Goal: Transaction & Acquisition: Purchase product/service

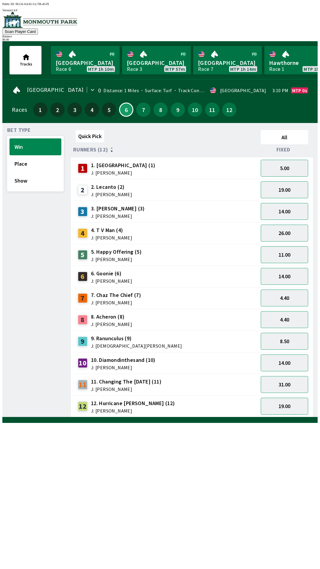
scroll to position [0, 378]
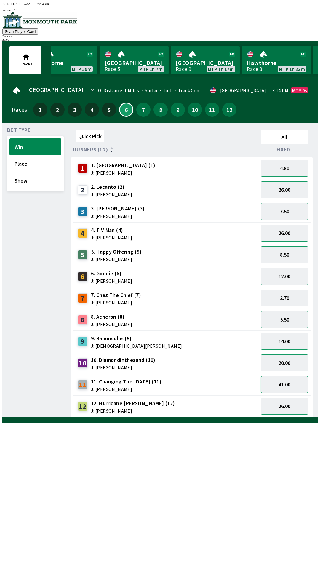
click at [281, 381] on button "41.00" at bounding box center [284, 384] width 47 height 17
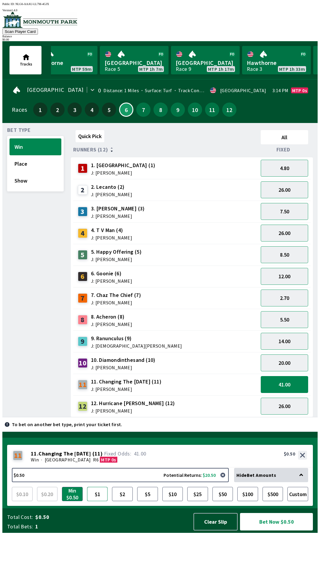
click at [94, 501] on button "$1" at bounding box center [97, 494] width 21 height 14
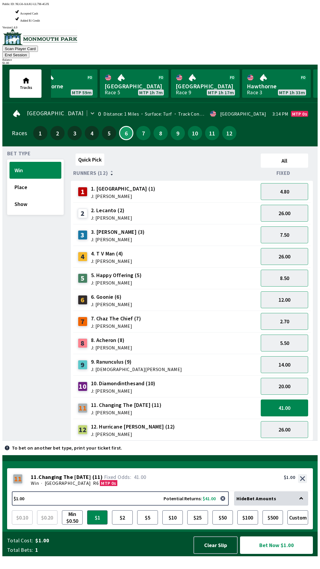
click at [271, 554] on button "Bet Now $1.00" at bounding box center [276, 544] width 73 height 17
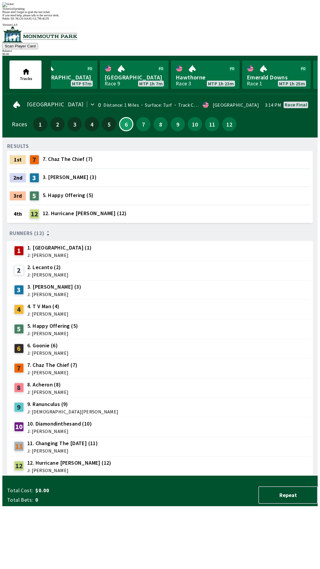
click at [166, 458] on div "12 12. Hurricane [PERSON_NAME] (12) J: [PERSON_NAME]" at bounding box center [160, 465] width 296 height 15
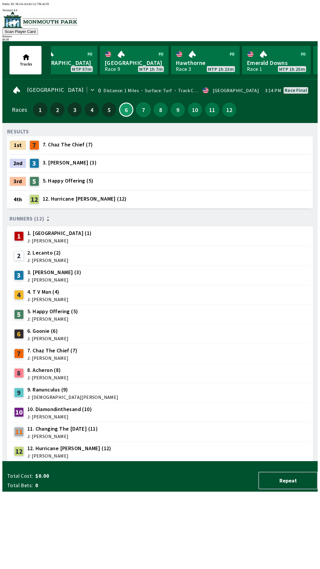
click at [140, 106] on button "7" at bounding box center [143, 109] width 14 height 14
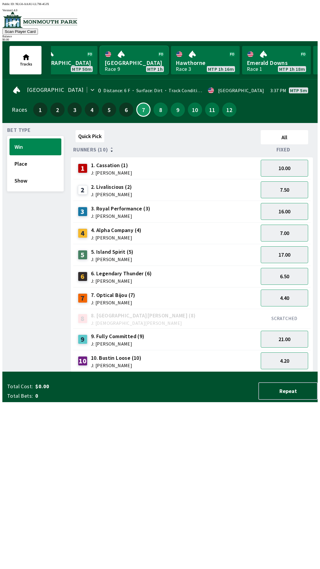
click at [136, 54] on link "[GEOGRAPHIC_DATA] Race 9 MTP 1h" at bounding box center [134, 60] width 69 height 28
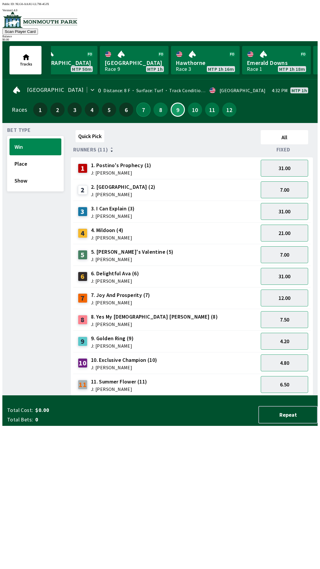
click at [142, 106] on button "7" at bounding box center [143, 109] width 14 height 14
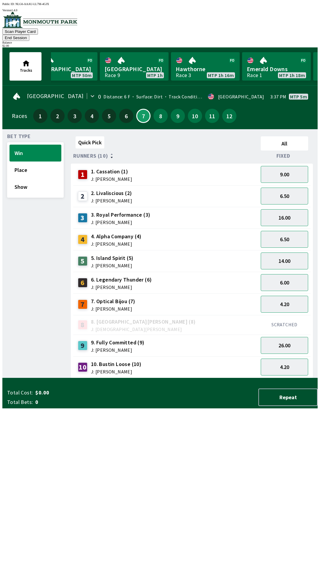
click at [118, 198] on span "J: [PERSON_NAME]" at bounding box center [111, 200] width 41 height 5
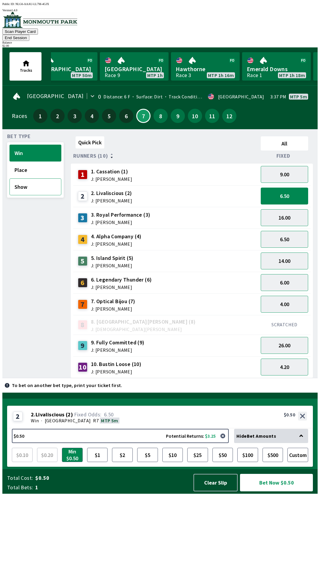
click at [35, 181] on button "Show" at bounding box center [35, 186] width 52 height 17
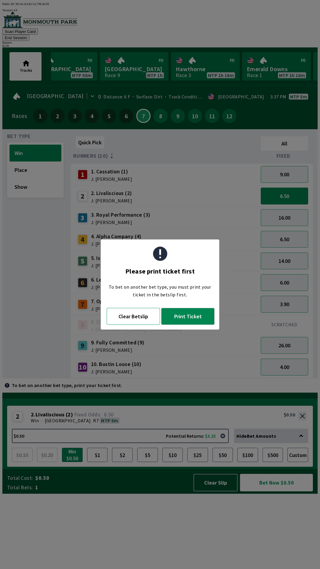
click at [135, 315] on button "Clear Betslip" at bounding box center [133, 316] width 53 height 17
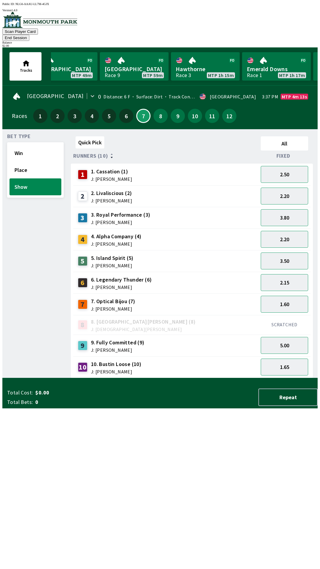
click at [124, 198] on span "J: [PERSON_NAME]" at bounding box center [111, 200] width 41 height 5
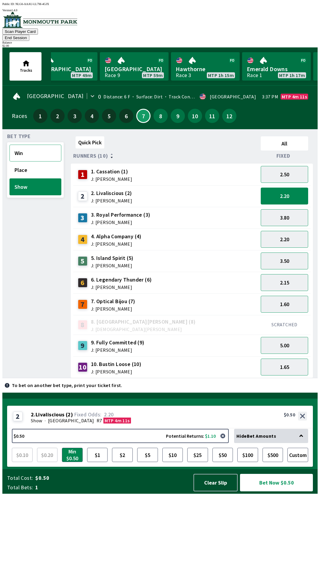
click at [43, 145] on button "Win" at bounding box center [35, 153] width 52 height 17
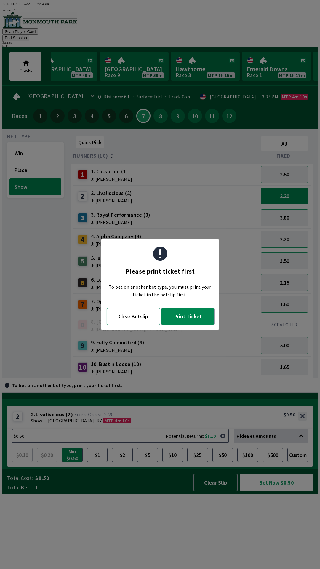
click at [141, 318] on button "Clear Betslip" at bounding box center [133, 316] width 53 height 17
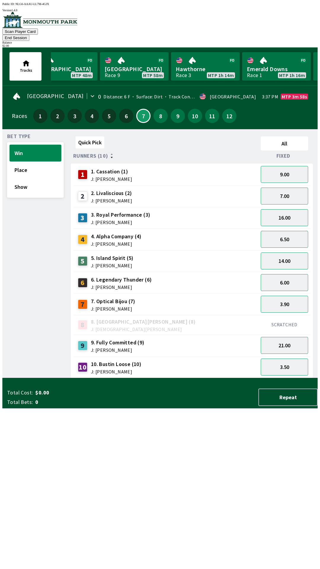
click at [124, 189] on div "2. Livaliscious (2) J: [PERSON_NAME]" at bounding box center [111, 196] width 41 height 14
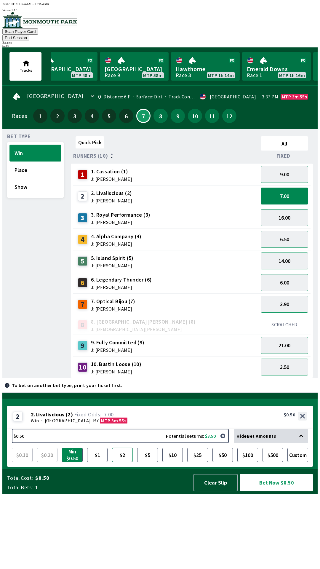
click at [122, 462] on button "$2" at bounding box center [122, 454] width 21 height 14
click at [277, 491] on button "Bet Now $2.00" at bounding box center [276, 482] width 73 height 17
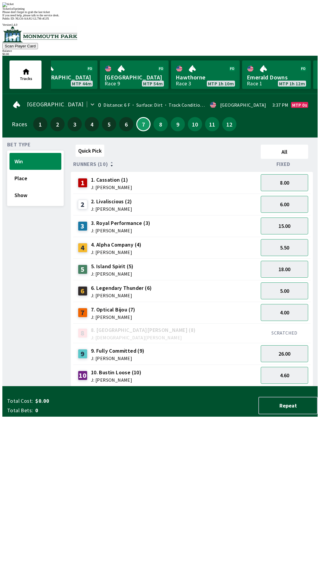
click at [200, 386] on div "Quick Pick All Runners (10) Fixed 1 1. Cassation (1) J: [PERSON_NAME] 8.00 2 2.…" at bounding box center [194, 264] width 247 height 244
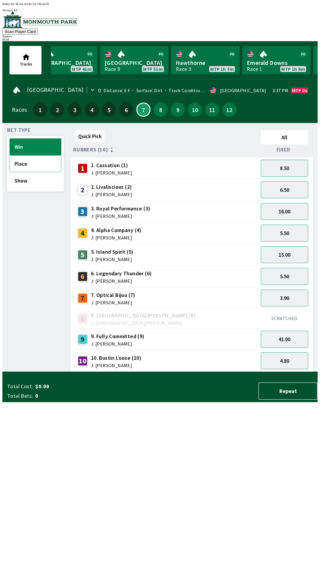
click at [17, 163] on button "Place" at bounding box center [35, 163] width 52 height 17
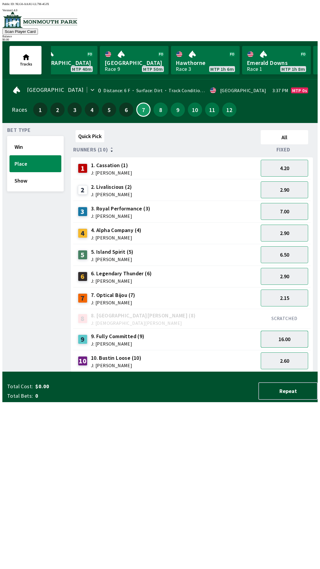
click at [282, 337] on button "16.00" at bounding box center [284, 339] width 47 height 17
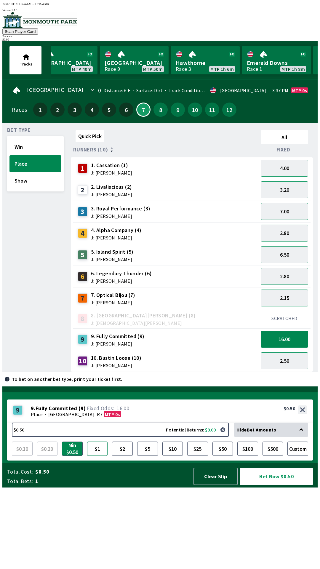
click at [96, 455] on button "$1" at bounding box center [97, 448] width 21 height 14
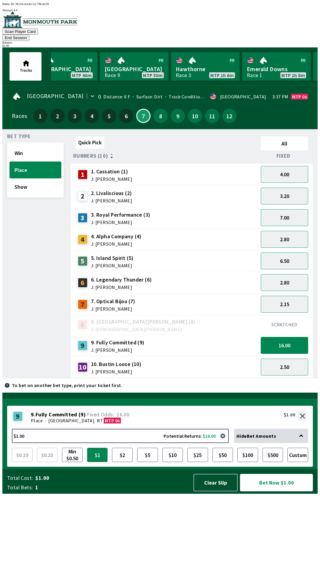
click at [281, 491] on button "Bet Now $1.00" at bounding box center [276, 482] width 73 height 17
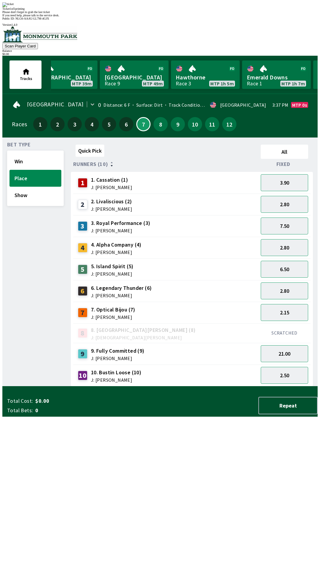
click at [86, 386] on div "Quick Pick All Runners (10) Fixed 1 1. Cassation (1) J: [PERSON_NAME] 3.90 2 2.…" at bounding box center [194, 264] width 247 height 244
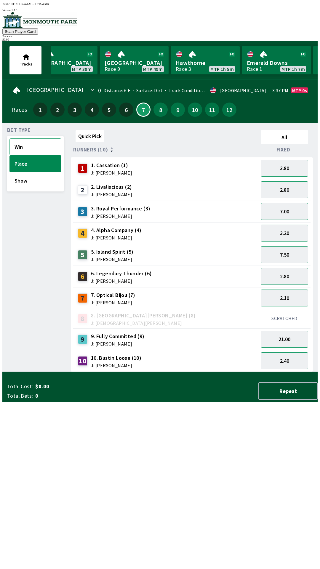
click at [24, 148] on button "Win" at bounding box center [35, 146] width 52 height 17
click at [278, 337] on button "61.00" at bounding box center [284, 339] width 47 height 17
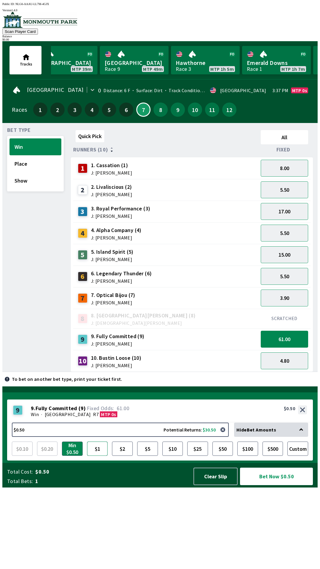
click at [96, 455] on button "$1" at bounding box center [97, 448] width 21 height 14
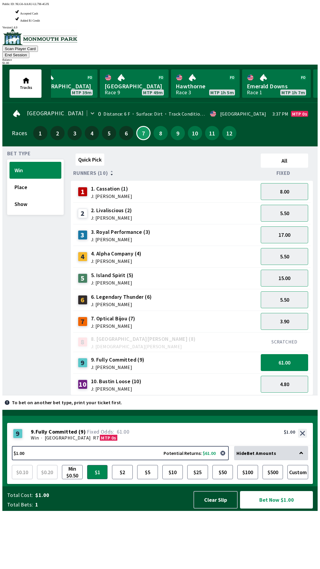
click at [275, 508] on button "Bet Now $1.00" at bounding box center [276, 499] width 73 height 17
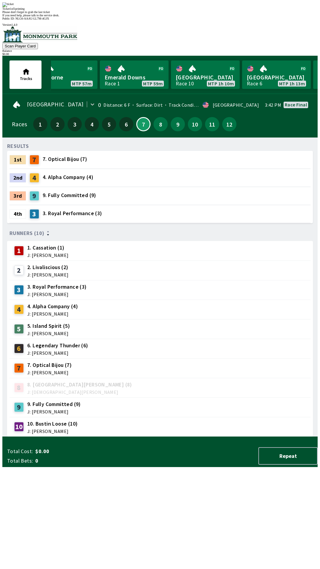
click at [132, 437] on div "RESULTS 1st 7 7. Optical Bijou (7) 2nd 4 4. Alpha Company (4) 3rd 9 9. Fully Co…" at bounding box center [162, 289] width 310 height 294
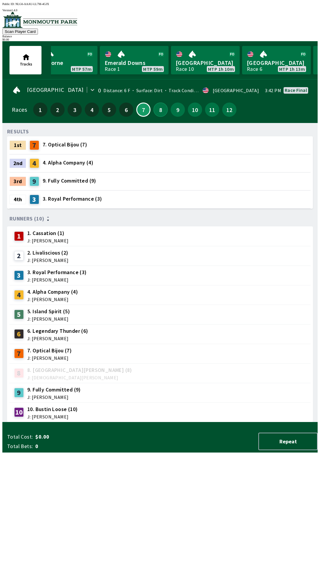
click at [158, 102] on button "8" at bounding box center [160, 109] width 14 height 14
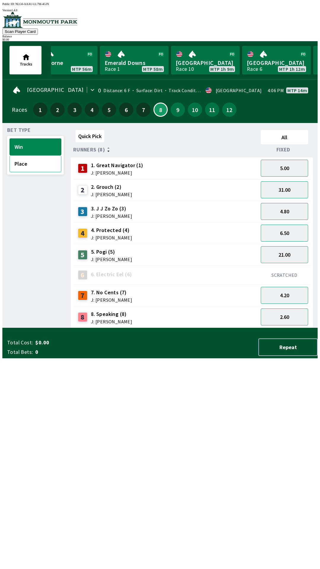
click at [19, 162] on button "Place" at bounding box center [35, 163] width 52 height 17
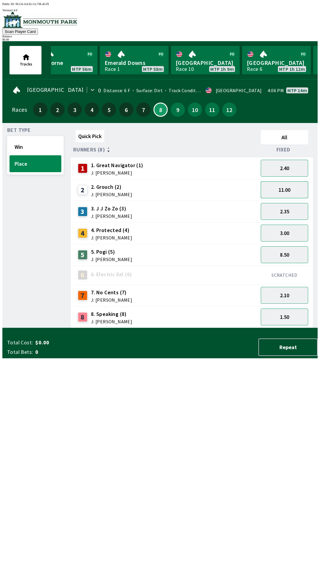
click at [283, 190] on button "11.00" at bounding box center [284, 189] width 47 height 17
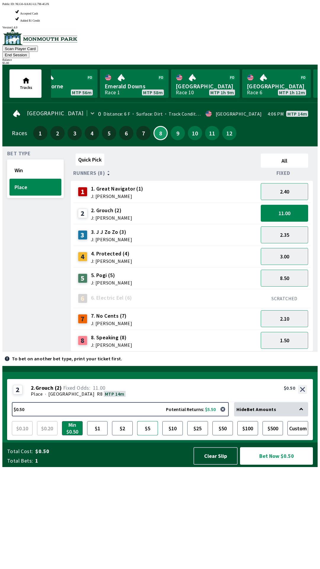
click at [146, 435] on button "$5" at bounding box center [147, 428] width 21 height 14
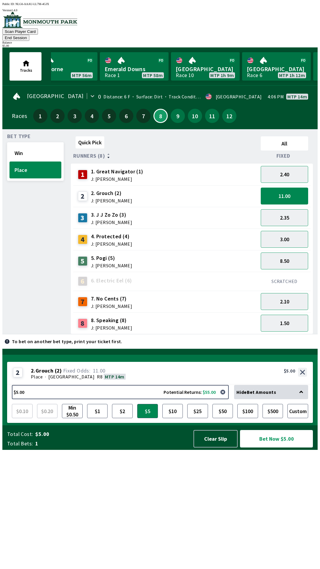
click at [275, 447] on button "Bet Now $5.00" at bounding box center [276, 438] width 73 height 17
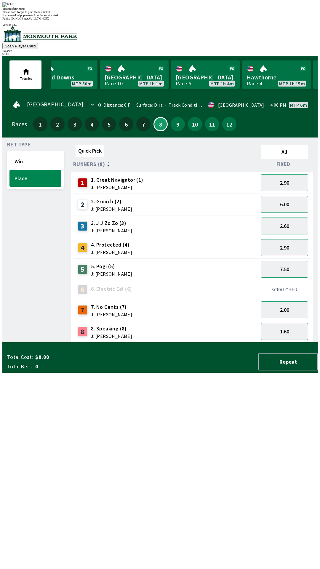
click at [83, 342] on div "Quick Pick All Runners (8) Fixed 1 1. Great Navigator (1) J: [PERSON_NAME] 2.90…" at bounding box center [194, 242] width 247 height 200
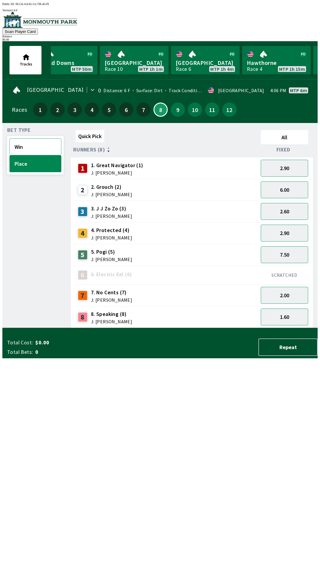
click at [20, 143] on button "Win" at bounding box center [35, 146] width 52 height 17
click at [105, 214] on span "J: [PERSON_NAME]" at bounding box center [111, 216] width 41 height 5
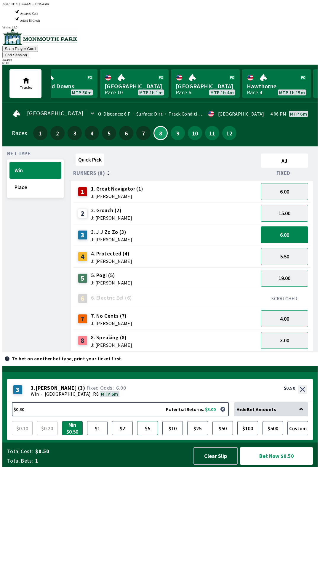
click at [148, 435] on button "$5" at bounding box center [147, 428] width 21 height 14
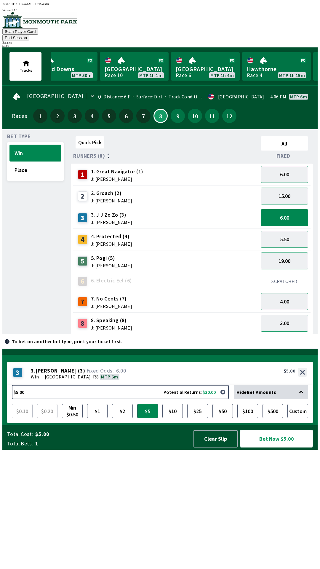
click at [277, 447] on button "Bet Now $5.00" at bounding box center [276, 438] width 73 height 17
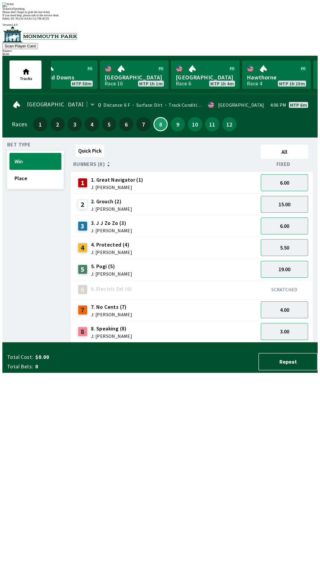
click at [77, 342] on div "Quick Pick All Runners (8) Fixed 1 1. Great Navigator (1) J: [PERSON_NAME] 6.00…" at bounding box center [194, 242] width 247 height 200
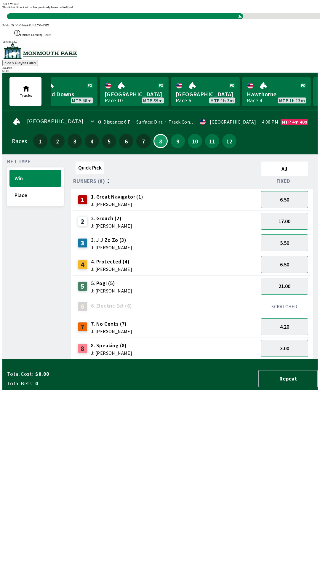
click at [226, 359] on div "Quick Pick All Runners (8) Fixed 1 1. Great Navigator (1) J: [PERSON_NAME] 6.50…" at bounding box center [194, 259] width 247 height 200
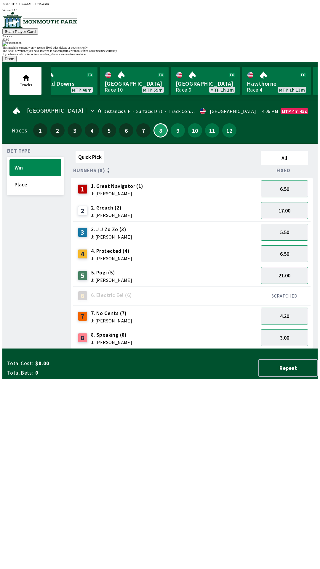
click at [17, 62] on button "Done" at bounding box center [9, 59] width 14 height 6
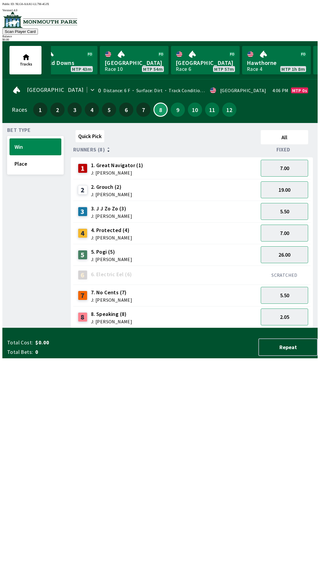
click at [107, 251] on span "5. Pogi (5)" at bounding box center [111, 252] width 41 height 8
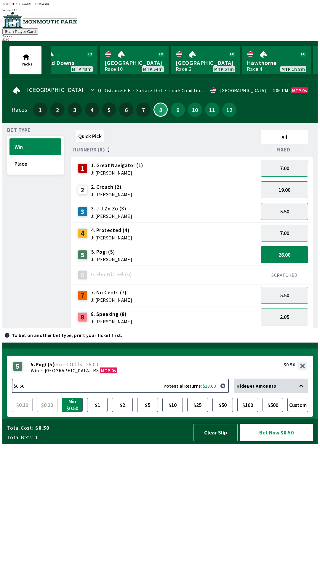
click at [96, 412] on button "$1" at bounding box center [97, 404] width 21 height 14
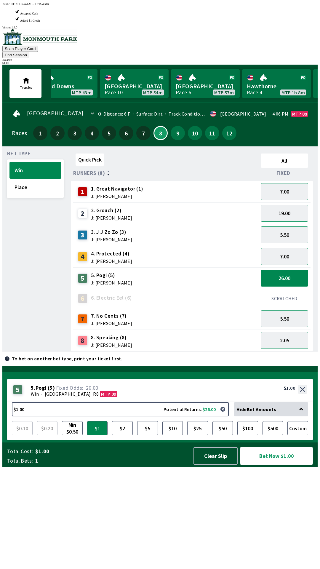
click at [271, 464] on button "Bet Now $1.00" at bounding box center [276, 455] width 73 height 17
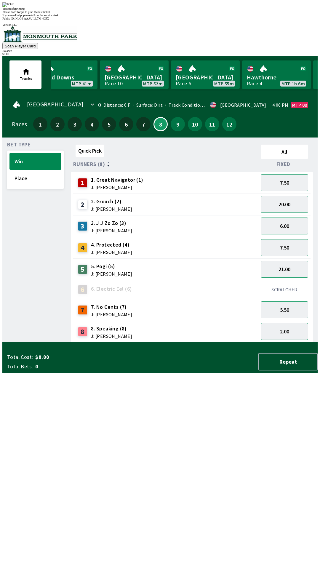
click at [79, 342] on div "Quick Pick All Runners (8) Fixed 1 1. Great Navigator (1) J: [PERSON_NAME] 7.50…" at bounding box center [194, 242] width 247 height 200
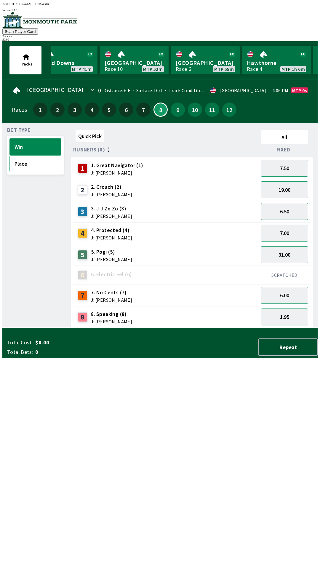
click at [18, 163] on button "Place" at bounding box center [35, 163] width 52 height 17
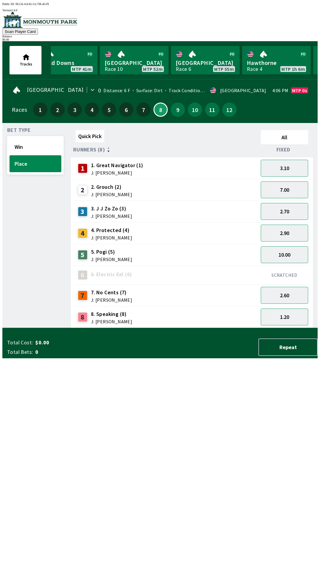
click at [100, 257] on span "J: [PERSON_NAME]" at bounding box center [111, 259] width 41 height 5
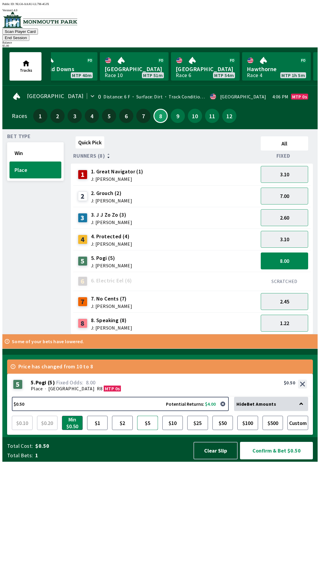
click at [148, 430] on button "$5" at bounding box center [147, 423] width 21 height 14
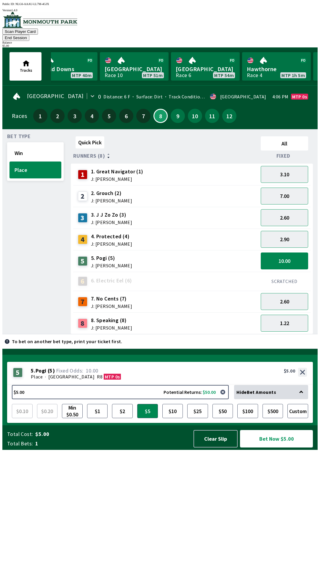
click at [273, 447] on button "Bet Now $5.00" at bounding box center [276, 438] width 73 height 17
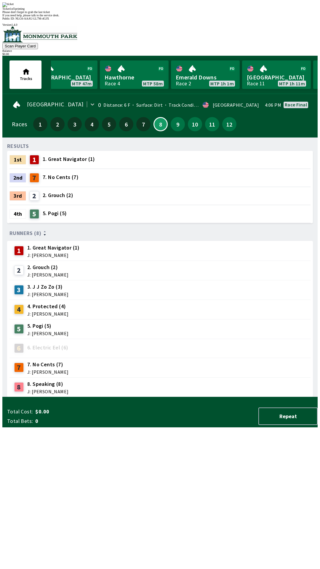
click at [266, 397] on div "RESULTS 1st 1 1. Great Navigator (1) 2nd 7 7. No Cents (7) 3rd 2 2. Grouch (2) …" at bounding box center [162, 269] width 310 height 255
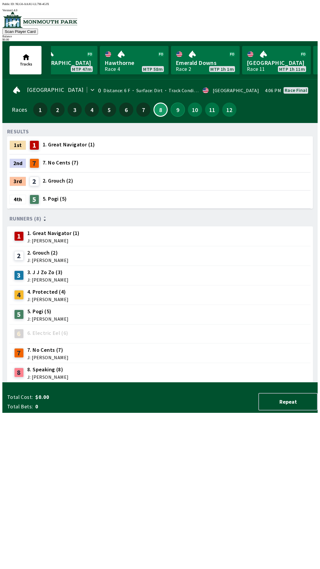
click at [176, 106] on button "9" at bounding box center [178, 109] width 14 height 14
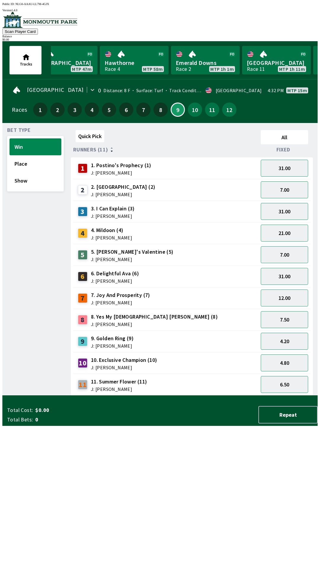
click at [135, 211] on div "3 3. I Can Explain (3) J: [PERSON_NAME]" at bounding box center [166, 211] width 180 height 15
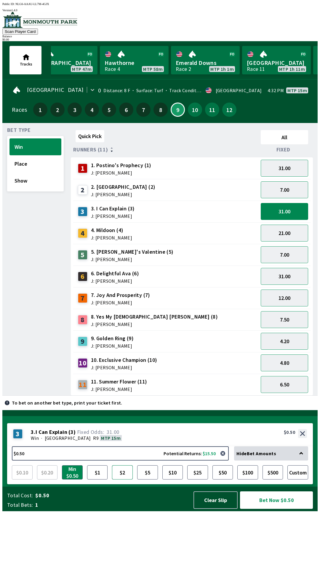
click at [124, 479] on button "$2" at bounding box center [122, 472] width 21 height 14
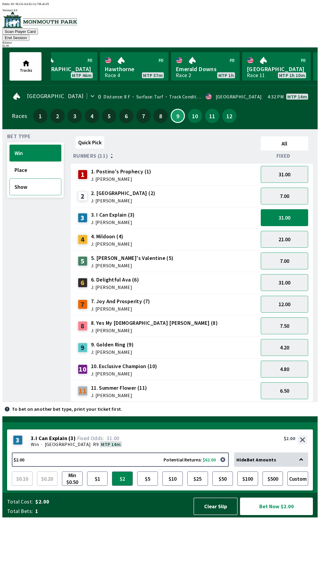
click at [42, 184] on button "Show" at bounding box center [35, 186] width 52 height 17
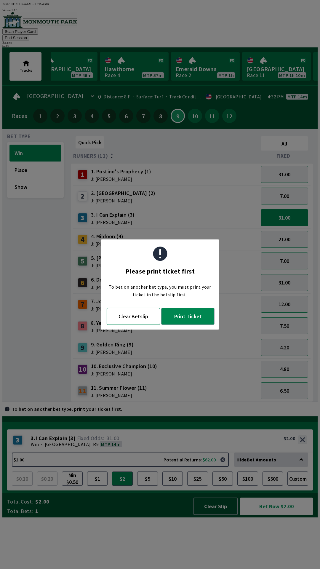
click at [140, 316] on button "Clear Betslip" at bounding box center [133, 316] width 53 height 17
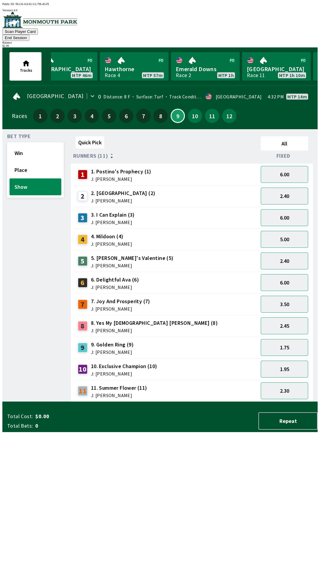
click at [40, 181] on button "Show" at bounding box center [35, 186] width 52 height 17
click at [134, 210] on div "3 3. I Can Explain (3) J: [PERSON_NAME]" at bounding box center [166, 217] width 180 height 15
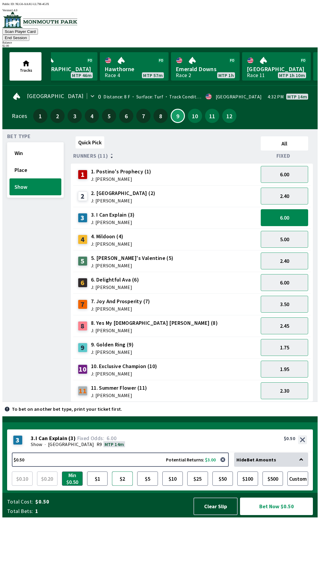
click at [123, 485] on button "$2" at bounding box center [122, 478] width 21 height 14
click at [126, 220] on span "J: [PERSON_NAME]" at bounding box center [113, 222] width 44 height 5
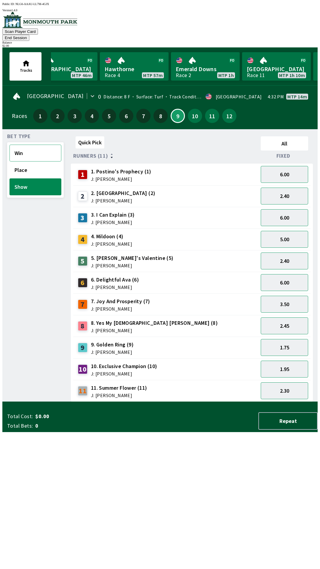
click at [46, 147] on button "Win" at bounding box center [35, 153] width 52 height 17
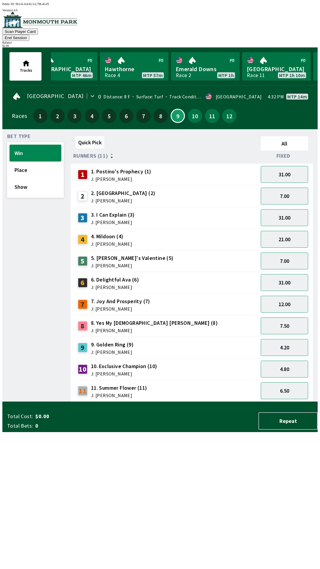
click at [125, 211] on div "3. I Can Explain (3) J: [PERSON_NAME]" at bounding box center [113, 218] width 44 height 14
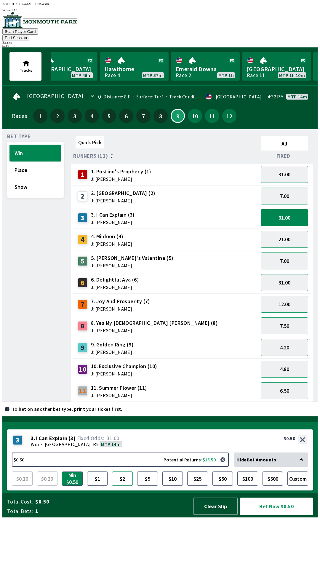
click at [125, 485] on button "$2" at bounding box center [122, 478] width 21 height 14
click at [278, 515] on button "Bet Now $2.00" at bounding box center [276, 505] width 73 height 17
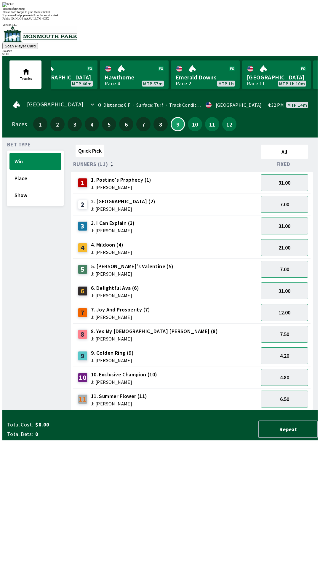
click at [212, 410] on div "Quick Pick All Runners (11) Fixed 1 1. Postino's Prophecy (1) J: [PERSON_NAME] …" at bounding box center [194, 276] width 247 height 268
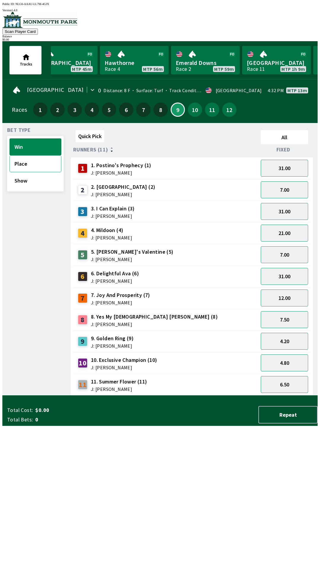
click at [19, 162] on button "Place" at bounding box center [35, 163] width 52 height 17
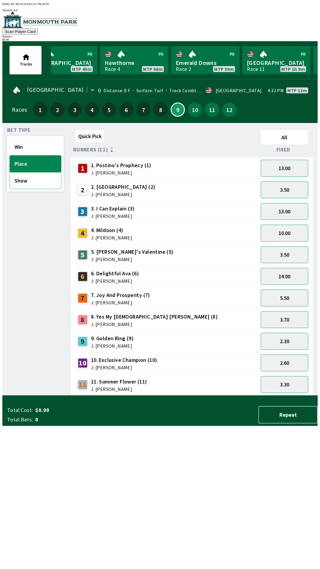
click at [21, 181] on button "Show" at bounding box center [35, 180] width 52 height 17
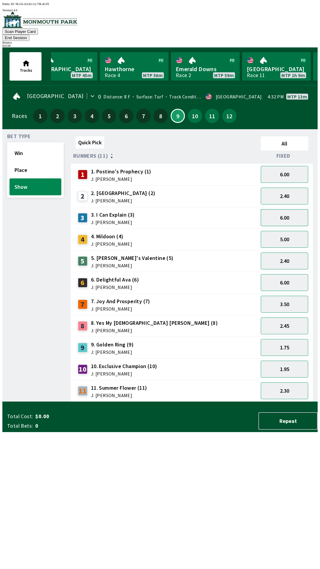
click at [280, 210] on button "6.00" at bounding box center [284, 217] width 47 height 17
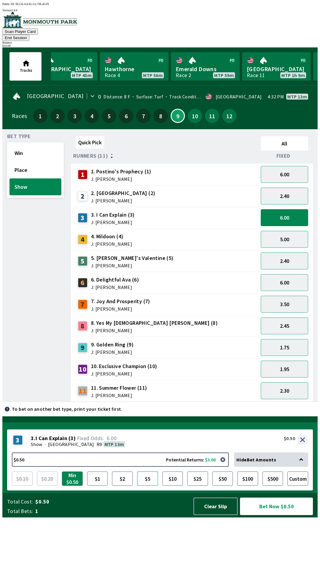
click at [148, 485] on button "$5" at bounding box center [147, 478] width 21 height 14
click at [274, 515] on button "Bet Now $5.00" at bounding box center [276, 505] width 73 height 17
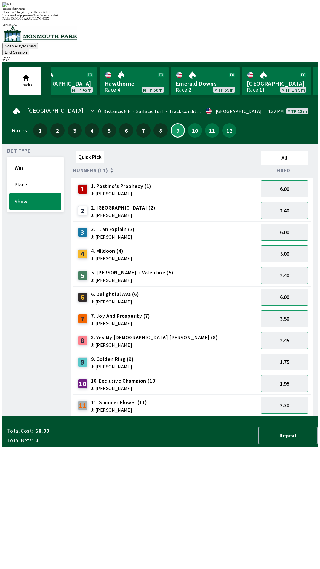
click at [34, 416] on div "Bet Type Win Place Show" at bounding box center [35, 282] width 57 height 268
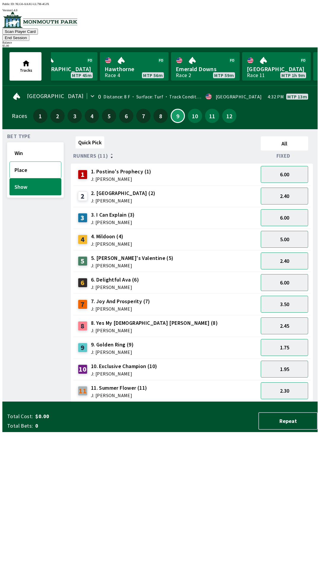
click at [20, 163] on button "Place" at bounding box center [35, 169] width 52 height 17
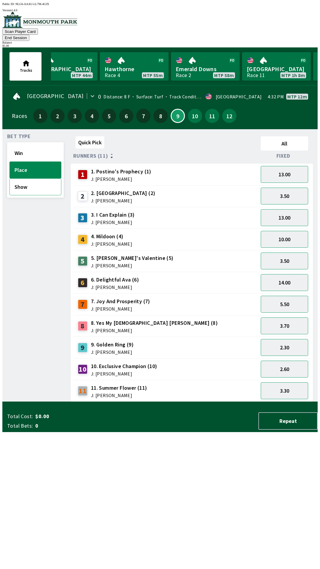
click at [25, 184] on button "Show" at bounding box center [35, 186] width 52 height 17
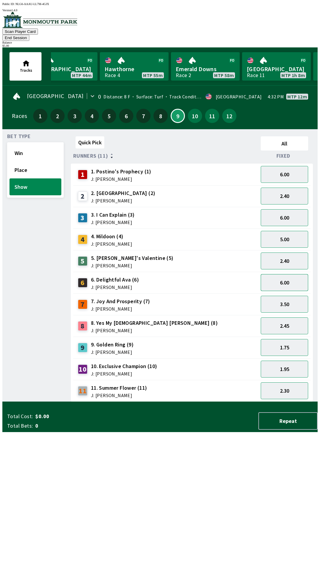
click at [278, 275] on button "6.00" at bounding box center [284, 282] width 47 height 17
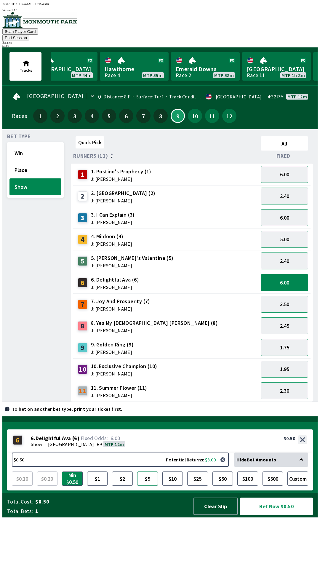
click at [147, 485] on button "$5" at bounding box center [147, 478] width 21 height 14
click at [267, 515] on button "Bet Now $5.00" at bounding box center [276, 505] width 73 height 17
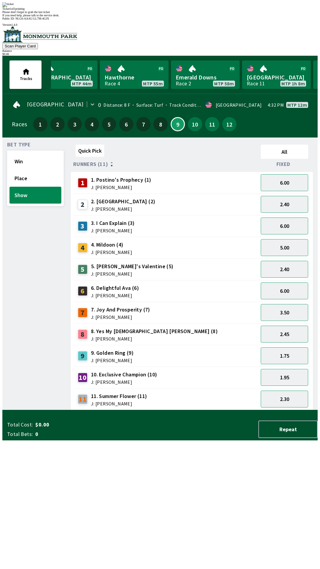
click at [180, 410] on div "Quick Pick All Runners (11) Fixed 1 1. Postino's Prophecy (1) J: [PERSON_NAME] …" at bounding box center [194, 276] width 247 height 268
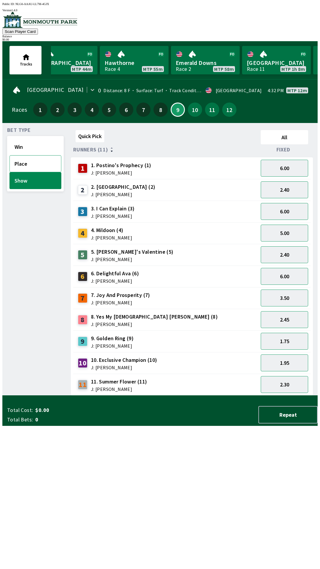
click at [19, 167] on button "Place" at bounding box center [35, 163] width 52 height 17
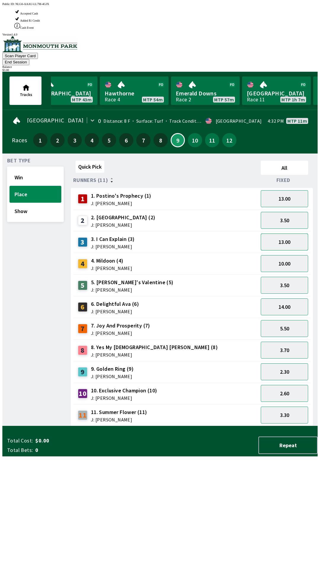
click at [282, 233] on button "13.00" at bounding box center [284, 241] width 47 height 17
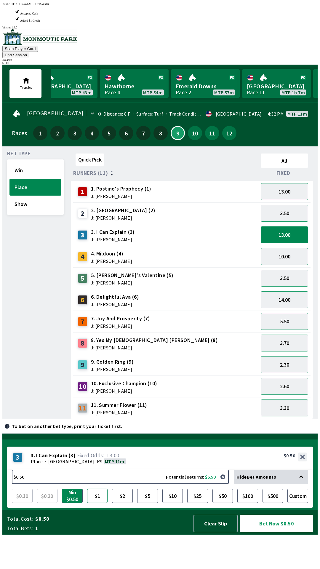
click at [94, 503] on button "$1" at bounding box center [97, 495] width 21 height 14
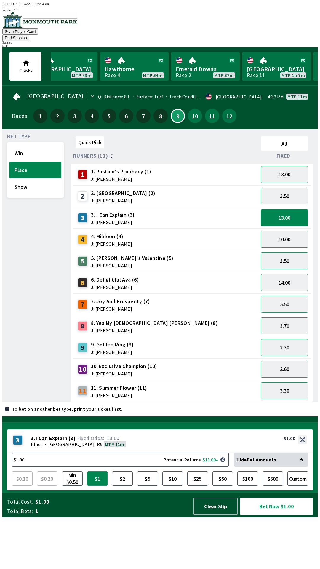
click at [97, 485] on button "$1" at bounding box center [97, 478] width 21 height 14
click at [302, 485] on button "Custom" at bounding box center [297, 478] width 21 height 14
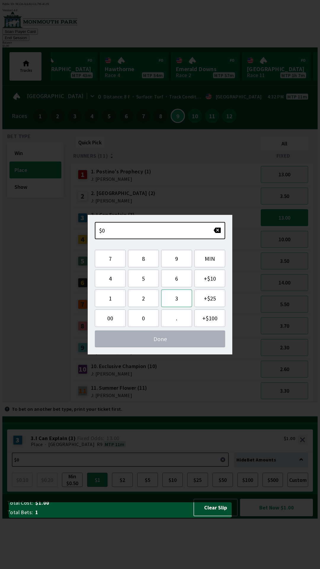
click at [175, 299] on button "3" at bounding box center [176, 297] width 31 height 17
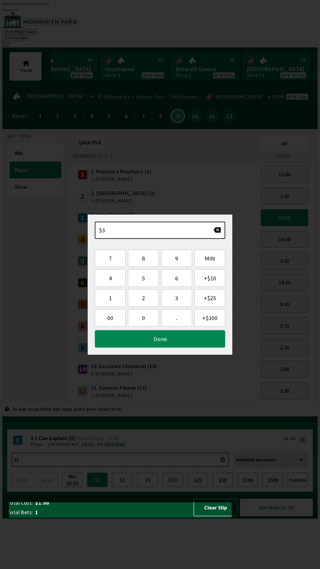
click at [181, 342] on button "Done" at bounding box center [160, 338] width 130 height 17
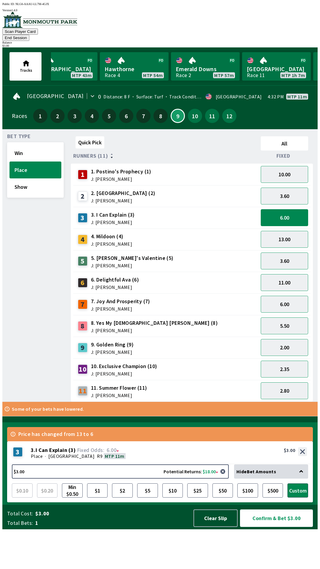
click at [270, 527] on button "Confirm & Bet $3.00" at bounding box center [276, 517] width 73 height 17
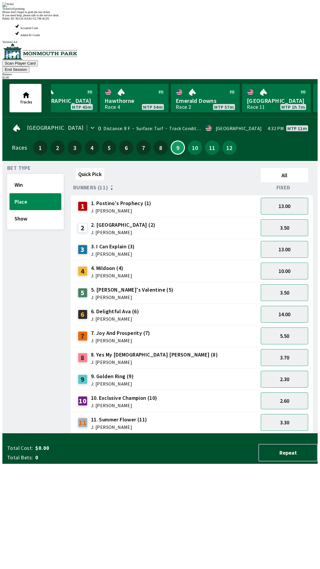
click at [191, 411] on div "Quick Pick All Runners (11) Fixed 1 1. Postino's Prophecy (1) J: [PERSON_NAME] …" at bounding box center [194, 300] width 247 height 268
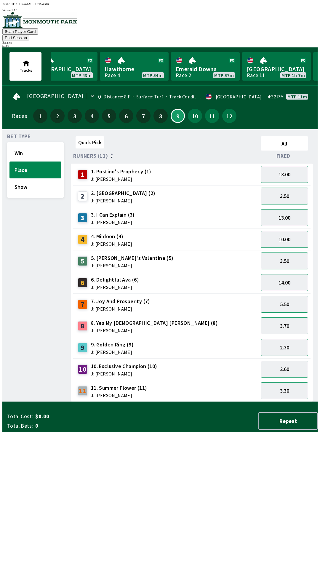
click at [289, 235] on button "10.00" at bounding box center [284, 239] width 47 height 17
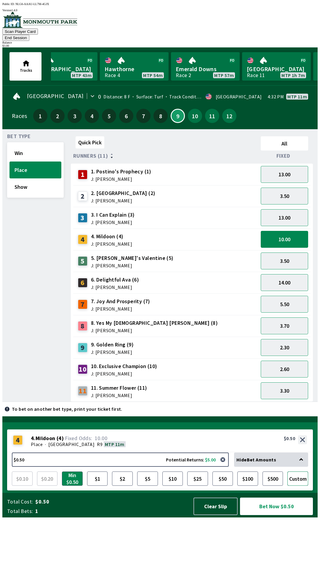
click at [298, 485] on button "Custom" at bounding box center [297, 478] width 21 height 14
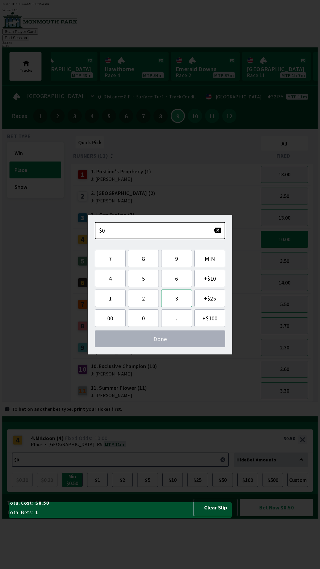
click at [175, 301] on button "3" at bounding box center [176, 297] width 31 height 17
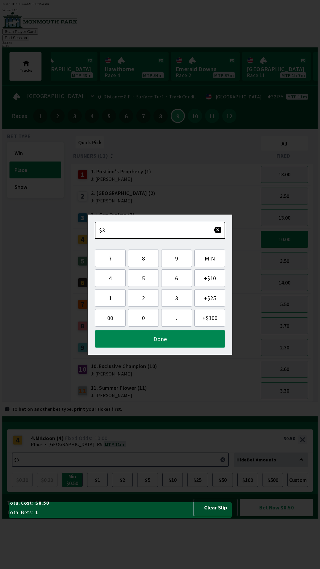
click at [179, 341] on button "Done" at bounding box center [160, 338] width 130 height 17
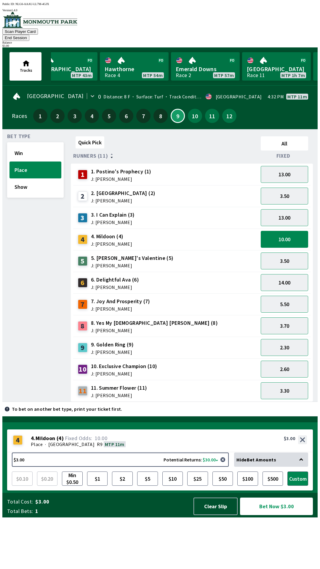
click at [274, 515] on button "Bet Now $3.00" at bounding box center [276, 505] width 73 height 17
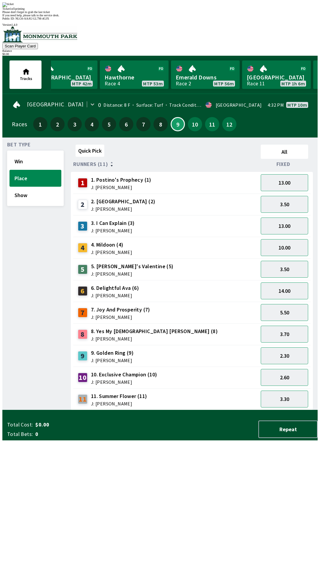
click at [182, 410] on div "Quick Pick All Runners (11) Fixed 1 1. Postino's Prophecy (1) J: [PERSON_NAME] …" at bounding box center [194, 276] width 247 height 268
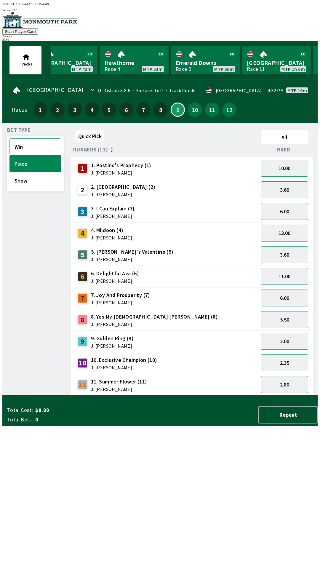
click at [18, 149] on button "Win" at bounding box center [35, 146] width 52 height 17
click at [20, 178] on button "Show" at bounding box center [35, 180] width 52 height 17
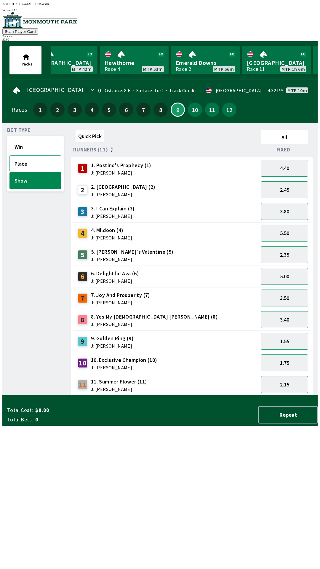
click at [16, 161] on button "Place" at bounding box center [35, 163] width 52 height 17
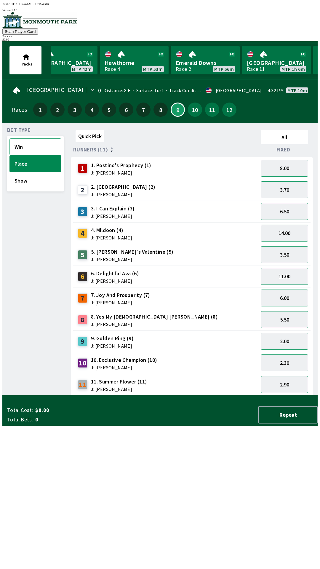
click at [18, 147] on button "Win" at bounding box center [35, 146] width 52 height 17
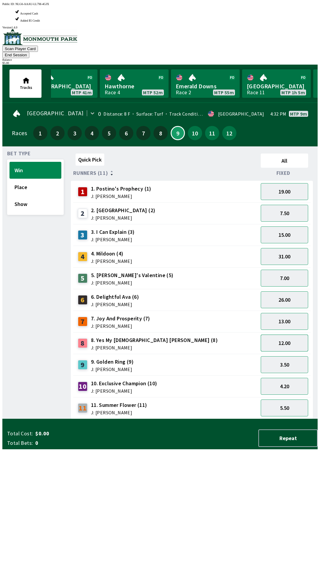
click at [283, 334] on button "12.00" at bounding box center [284, 342] width 47 height 17
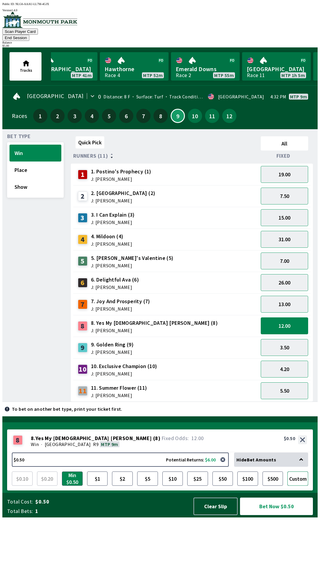
click at [297, 485] on button "Custom" at bounding box center [297, 478] width 21 height 14
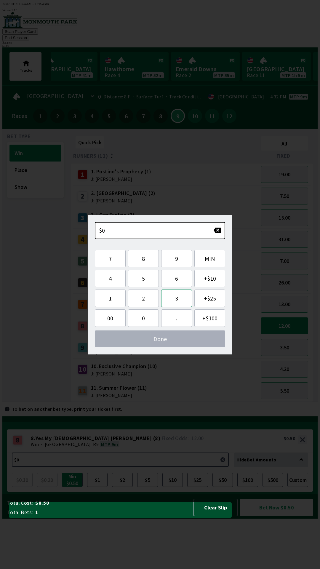
click at [173, 298] on button "3" at bounding box center [176, 297] width 31 height 17
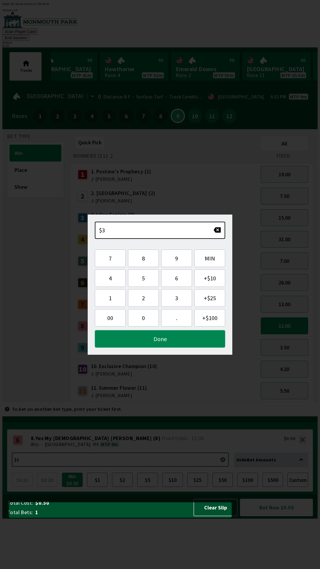
click at [174, 340] on button "Done" at bounding box center [160, 338] width 130 height 17
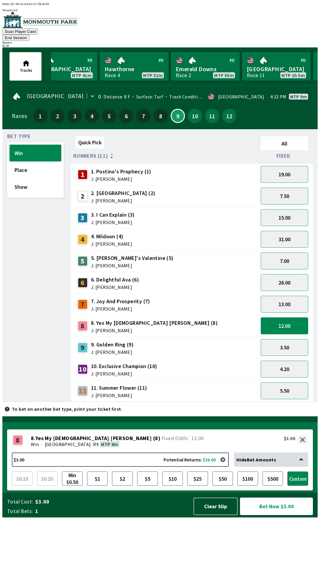
click at [275, 515] on button "Bet Now $3.00" at bounding box center [276, 505] width 73 height 17
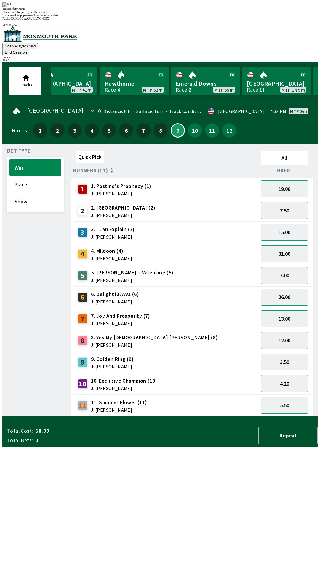
click at [178, 416] on div "Quick Pick All Runners (11) Fixed 1 1. Postino's Prophecy (1) J: [PERSON_NAME] …" at bounding box center [194, 282] width 247 height 268
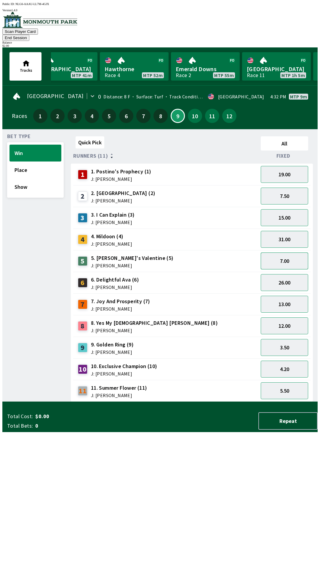
click at [283, 257] on button "7.00" at bounding box center [284, 260] width 47 height 17
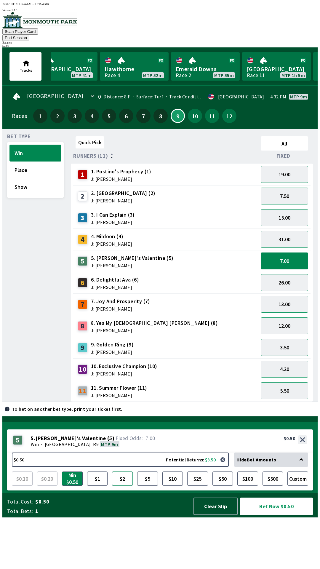
click at [121, 485] on button "$2" at bounding box center [122, 478] width 21 height 14
click at [271, 515] on button "Bet Now $2.00" at bounding box center [276, 505] width 73 height 17
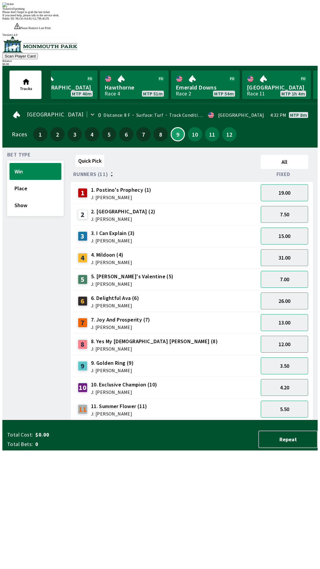
click at [198, 420] on div "Quick Pick All Runners (11) Fixed 1 1. Postino's Prophecy (1) J: [PERSON_NAME] …" at bounding box center [194, 286] width 247 height 268
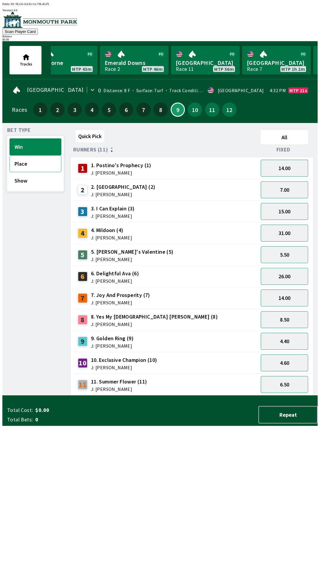
click at [21, 162] on button "Place" at bounding box center [35, 163] width 52 height 17
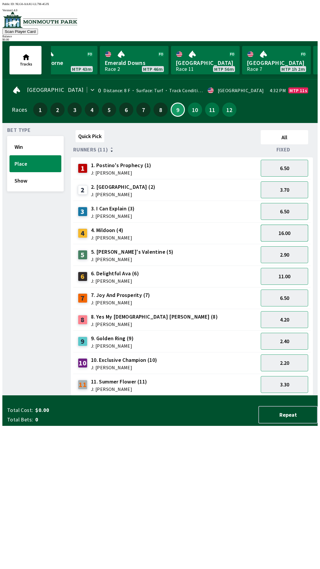
click at [281, 232] on button "16.00" at bounding box center [284, 232] width 47 height 17
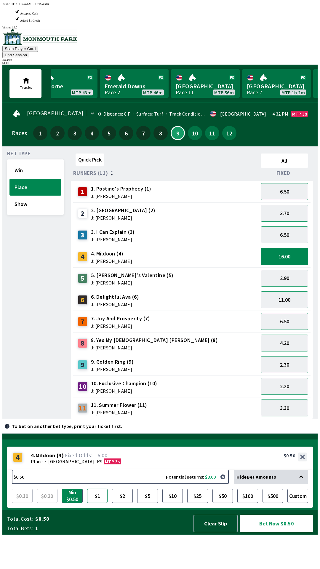
click at [98, 503] on button "$1" at bounding box center [97, 495] width 21 height 14
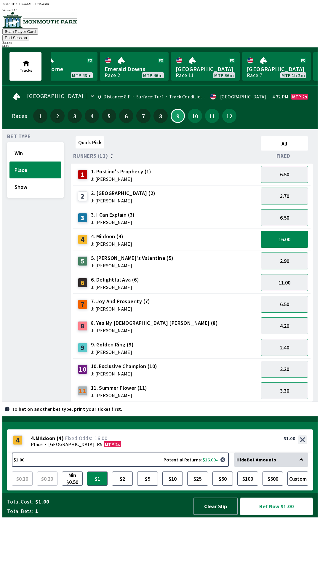
click at [269, 515] on button "Bet Now $1.00" at bounding box center [276, 505] width 73 height 17
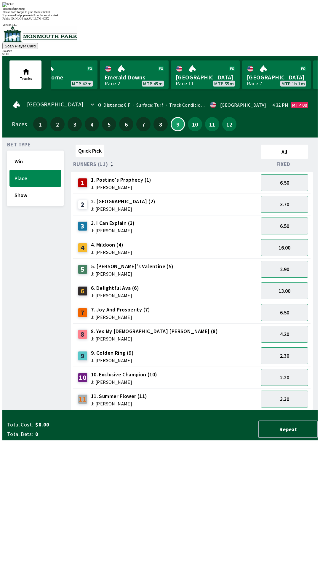
click at [76, 410] on div "Quick Pick All Runners (11) Fixed 1 1. Postino's Prophecy (1) J: [PERSON_NAME] …" at bounding box center [194, 276] width 247 height 268
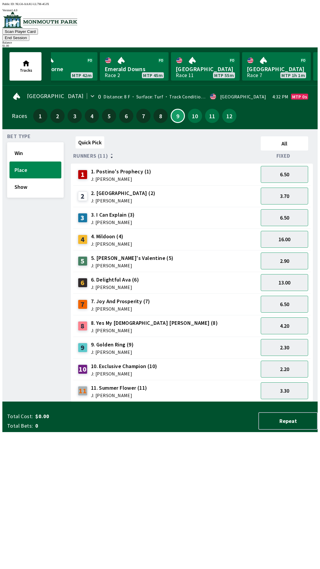
click at [110, 276] on span "6. Delightful Ava (6)" at bounding box center [115, 280] width 48 height 8
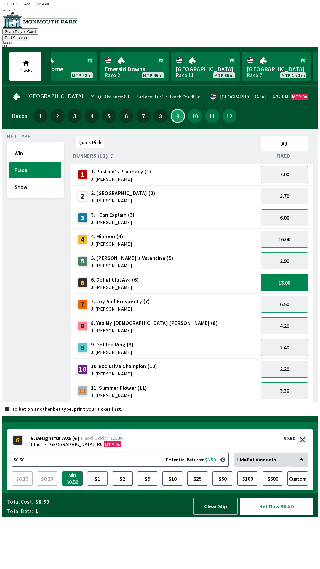
click at [98, 485] on button "$1" at bounding box center [97, 478] width 21 height 14
click at [272, 515] on button "Bet Now $1.00" at bounding box center [276, 505] width 73 height 17
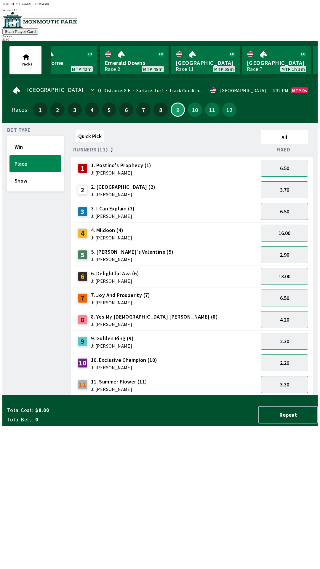
click at [71, 395] on div "Quick Pick All Runners (11) Fixed 1 1. Postino's Prophecy (1) J: [PERSON_NAME] …" at bounding box center [194, 262] width 247 height 268
click at [19, 140] on button "Win" at bounding box center [35, 146] width 52 height 17
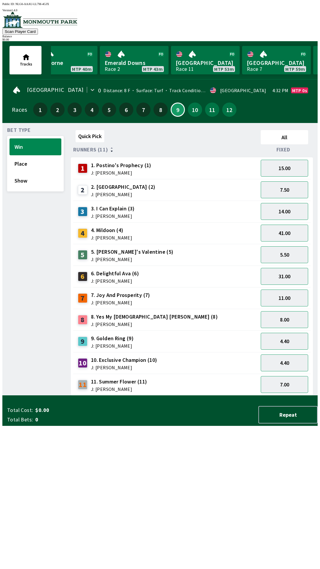
click at [163, 231] on div "4 4. Mildoon (4) J: [PERSON_NAME]" at bounding box center [166, 233] width 180 height 15
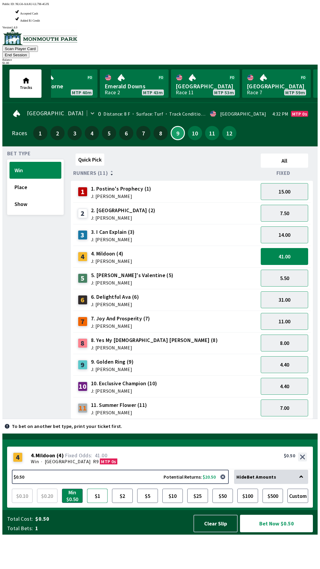
click at [97, 503] on button "$1" at bounding box center [97, 495] width 21 height 14
click at [273, 532] on button "Bet Now $1.00" at bounding box center [276, 522] width 73 height 17
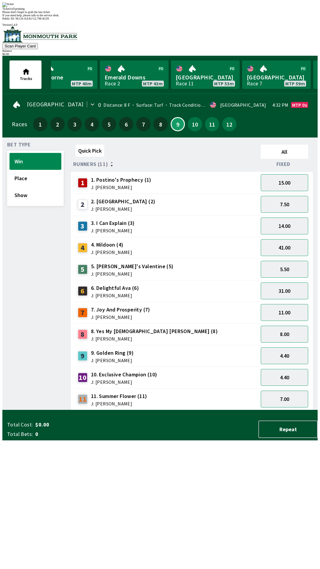
click at [56, 410] on div "Bet Type Win Place Show" at bounding box center [35, 276] width 57 height 268
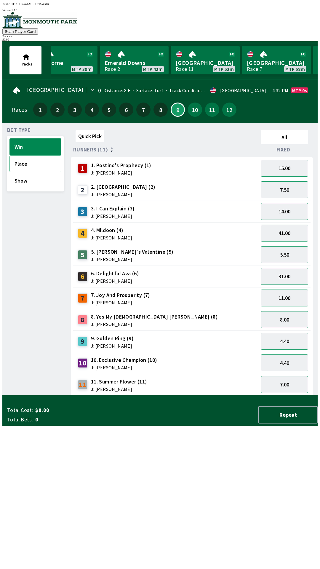
click at [14, 159] on button "Place" at bounding box center [35, 163] width 52 height 17
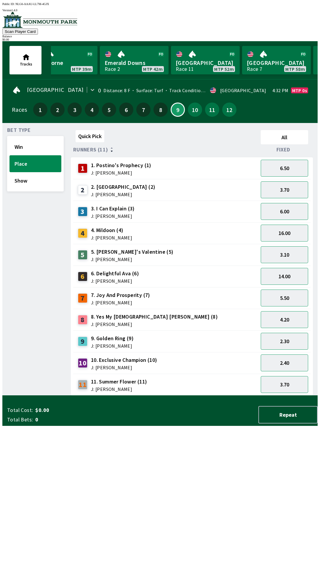
click at [108, 235] on span "J: [PERSON_NAME]" at bounding box center [111, 237] width 41 height 5
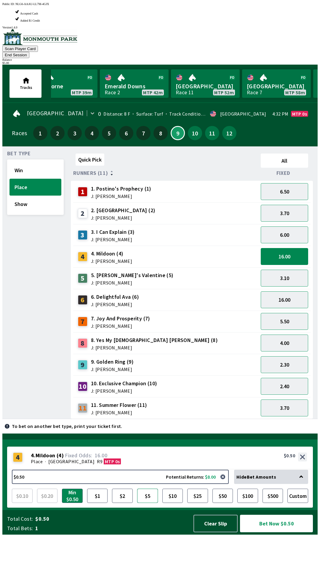
click at [147, 503] on button "$5" at bounding box center [147, 495] width 21 height 14
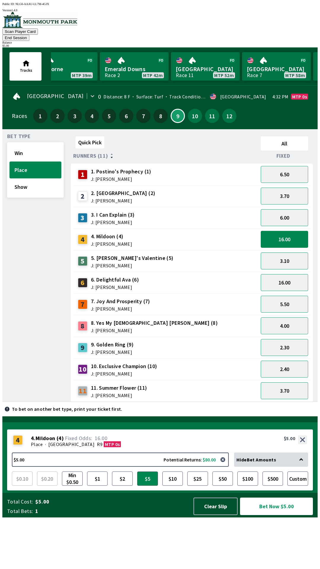
click at [278, 515] on button "Bet Now $5.00" at bounding box center [276, 505] width 73 height 17
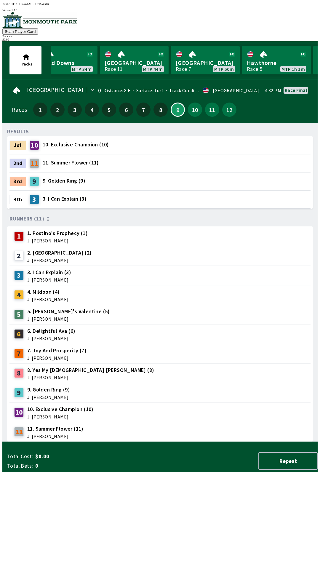
click at [254, 442] on div "RESULTS 1st 10 10. Exclusive Champion (10) 2nd 11 11. Summer Flower (11) 3rd 9 …" at bounding box center [162, 285] width 310 height 314
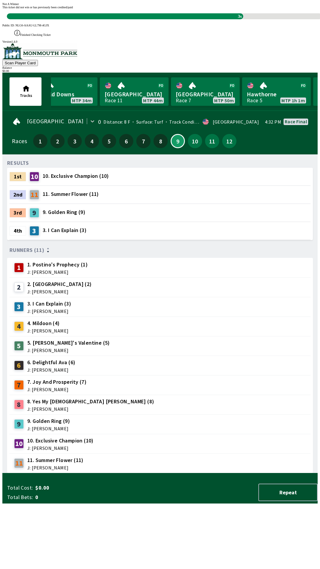
click at [227, 450] on div "RESULTS 1st 10 10. Exclusive Champion (10) 2nd 11 11. Summer Flower (11) 3rd 9 …" at bounding box center [162, 316] width 310 height 314
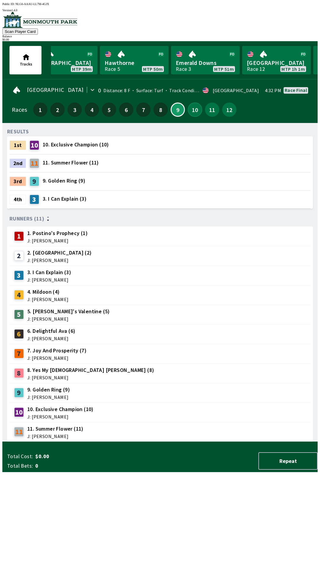
click at [196, 111] on button "10" at bounding box center [195, 109] width 14 height 14
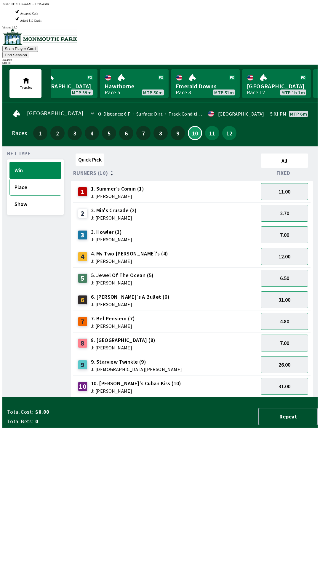
click at [19, 179] on button "Place" at bounding box center [35, 187] width 52 height 17
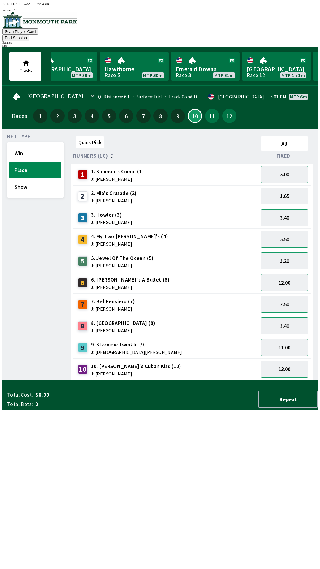
click at [112, 211] on div "3. Howler (3) J: [PERSON_NAME]" at bounding box center [111, 218] width 41 height 14
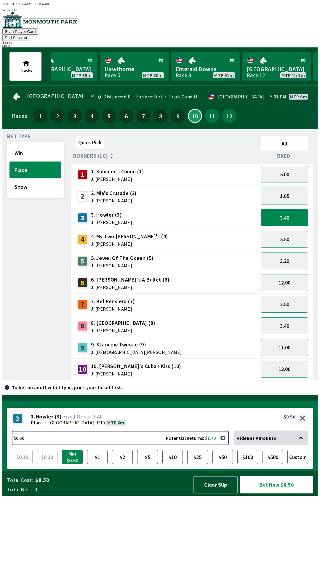
click at [149, 464] on button "$5" at bounding box center [147, 457] width 21 height 14
click at [271, 493] on button "Bet Now $5.00" at bounding box center [276, 484] width 73 height 17
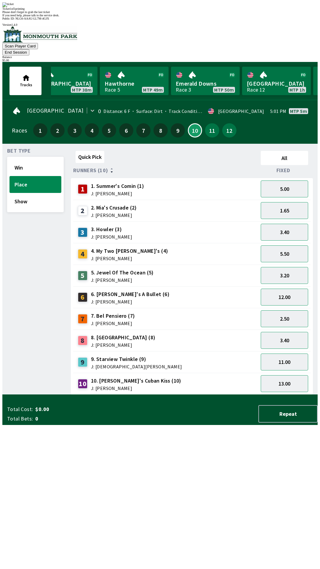
click at [108, 394] on div "Quick Pick All Runners (10) Fixed 1 1. Summer's Comin (1) J: [PERSON_NAME] 5.00…" at bounding box center [194, 271] width 247 height 246
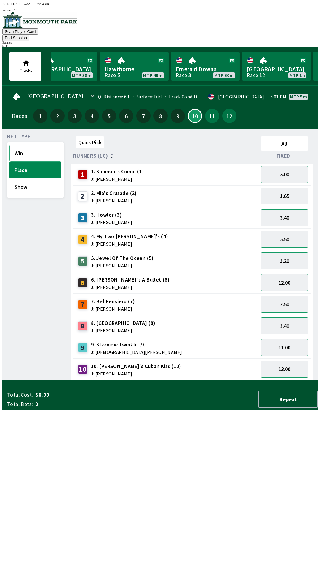
click at [22, 145] on button "Win" at bounding box center [35, 153] width 52 height 17
click at [121, 341] on div "9. Starview Twinkle (9) J: [DEMOGRAPHIC_DATA][PERSON_NAME]" at bounding box center [136, 348] width 91 height 14
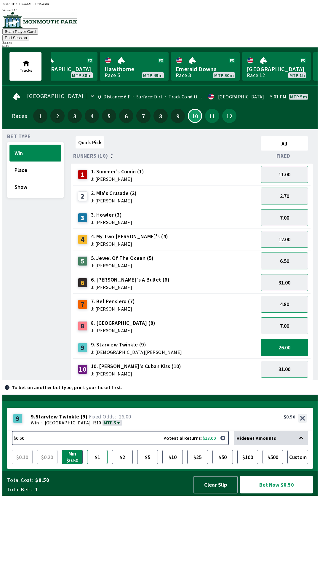
click at [97, 464] on button "$1" at bounding box center [97, 457] width 21 height 14
click at [271, 493] on button "Bet Now $1.00" at bounding box center [276, 484] width 73 height 17
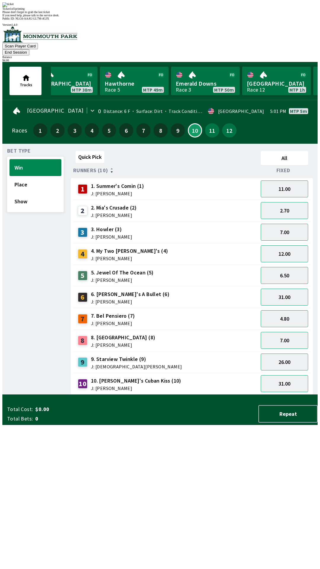
click at [111, 394] on div "Quick Pick All Runners (10) Fixed 1 1. Summer's Comin (1) J: [PERSON_NAME] 11.0…" at bounding box center [194, 271] width 247 height 246
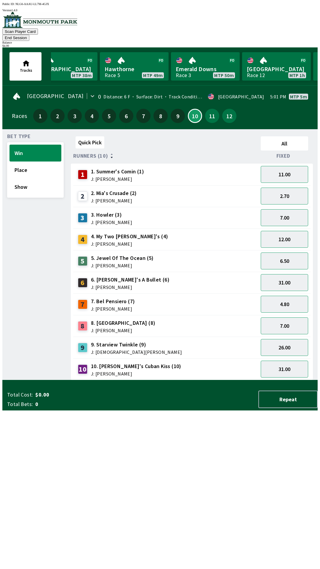
click at [107, 362] on span "10. [PERSON_NAME]'s Cuban Kiss (10)" at bounding box center [136, 366] width 90 height 8
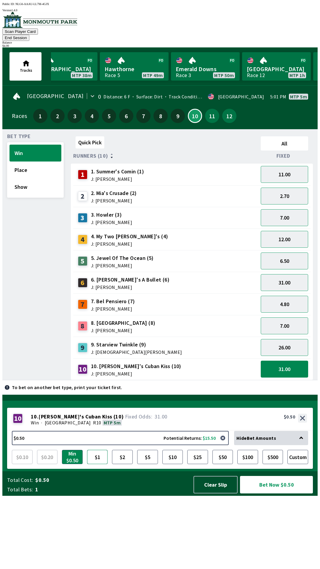
click at [95, 464] on button "$1" at bounding box center [97, 457] width 21 height 14
click at [273, 493] on button "Bet Now $1.00" at bounding box center [276, 484] width 73 height 17
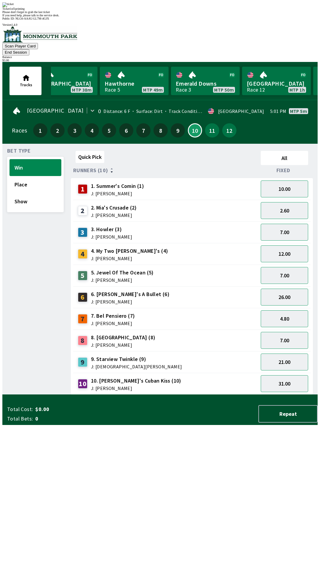
click at [111, 394] on div "Quick Pick All Runners (10) Fixed 1 1. Summer's Comin (1) J: [PERSON_NAME] 10.0…" at bounding box center [194, 271] width 247 height 246
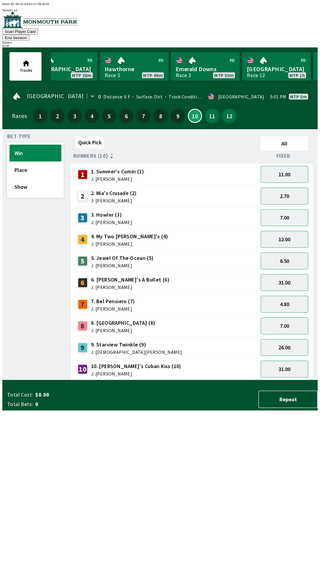
click at [120, 241] on span "J: [PERSON_NAME]" at bounding box center [129, 243] width 77 height 5
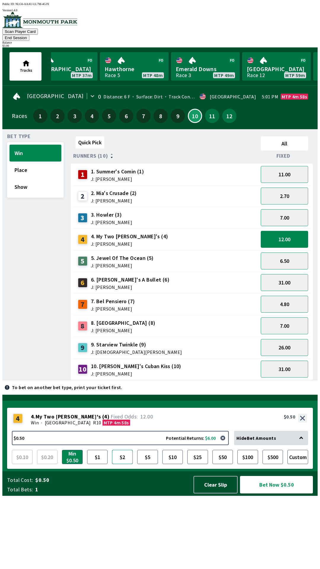
click at [123, 464] on button "$2" at bounding box center [122, 457] width 21 height 14
click at [17, 163] on button "Place" at bounding box center [35, 169] width 52 height 17
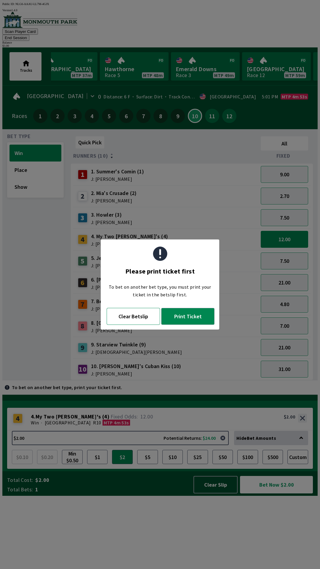
click at [127, 318] on button "Clear Betslip" at bounding box center [133, 316] width 53 height 17
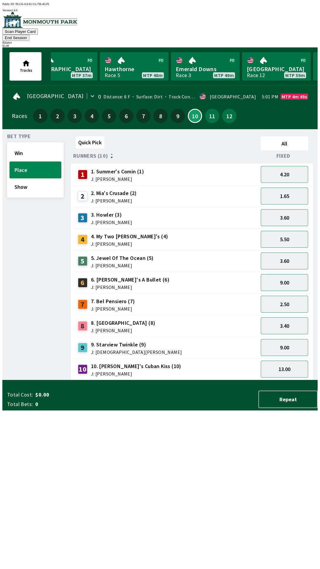
click at [111, 232] on div "4. My Two [PERSON_NAME]'s (4) J: [PERSON_NAME]" at bounding box center [129, 239] width 77 height 14
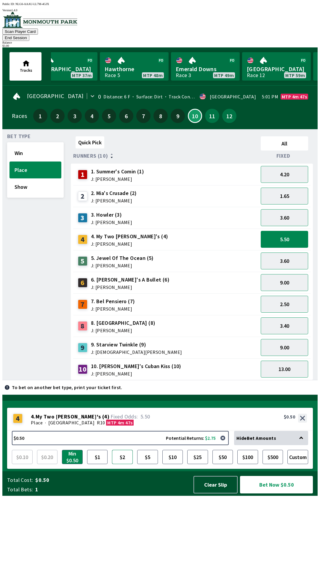
click at [123, 464] on button "$2" at bounding box center [122, 457] width 21 height 14
click at [269, 493] on button "Bet Now $2.00" at bounding box center [276, 484] width 73 height 17
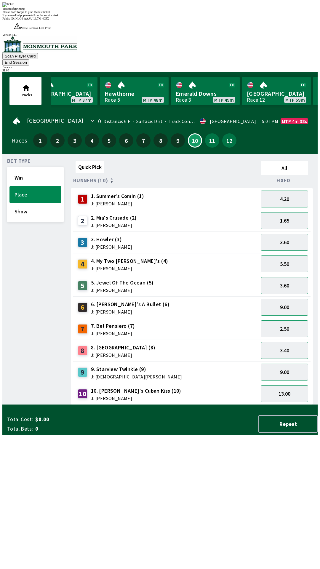
click at [77, 405] on div "Quick Pick All Runners (10) Fixed 1 1. Summer's Comin (1) J: [PERSON_NAME] 4.20…" at bounding box center [194, 281] width 247 height 246
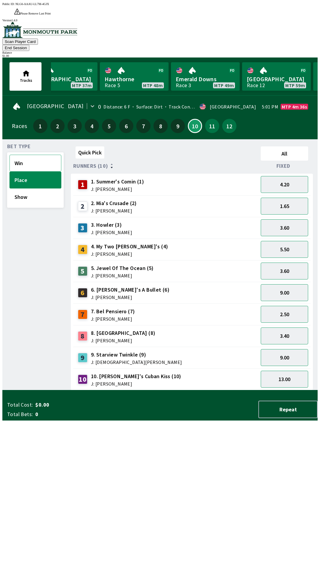
click at [24, 155] on button "Win" at bounding box center [35, 163] width 52 height 17
click at [105, 286] on span "6. [PERSON_NAME]'s A Bullet (6)" at bounding box center [130, 290] width 78 height 8
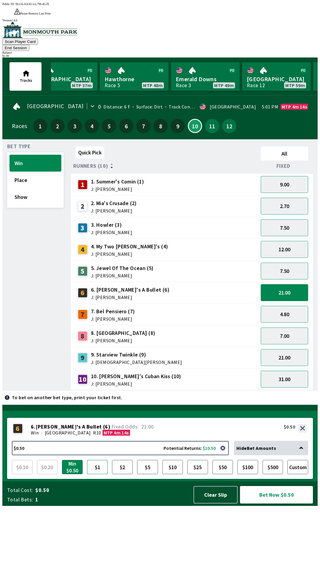
click at [98, 474] on button "$1" at bounding box center [97, 467] width 21 height 14
click at [268, 503] on button "Bet Now $1.00" at bounding box center [276, 494] width 73 height 17
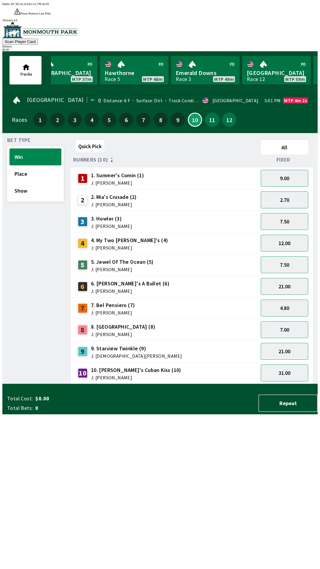
click at [100, 384] on div "Quick Pick All Runners (10) Fixed 1 1. Summer's Comin (1) J: [PERSON_NAME] 9.00…" at bounding box center [194, 261] width 247 height 246
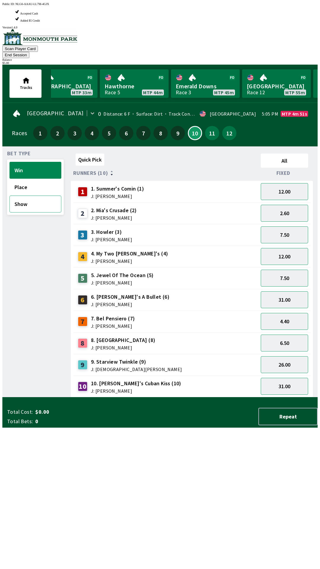
click at [21, 195] on button "Show" at bounding box center [35, 203] width 52 height 17
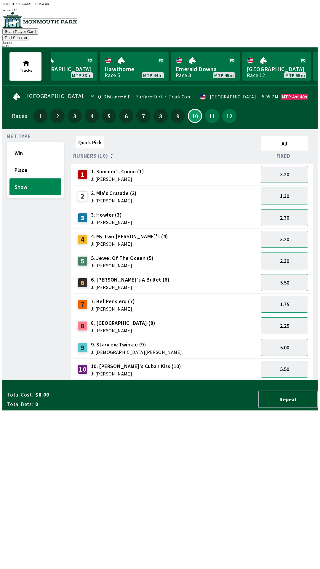
click at [110, 276] on span "6. [PERSON_NAME]'s A Bullet (6)" at bounding box center [130, 280] width 78 height 8
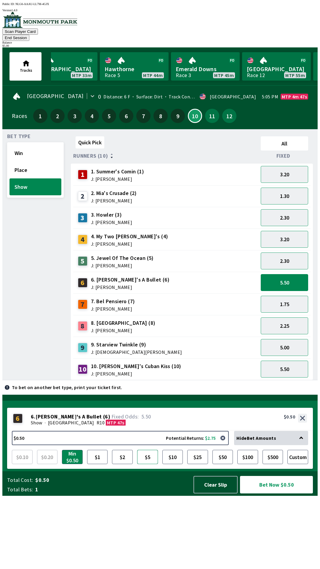
click at [150, 464] on button "$5" at bounding box center [147, 457] width 21 height 14
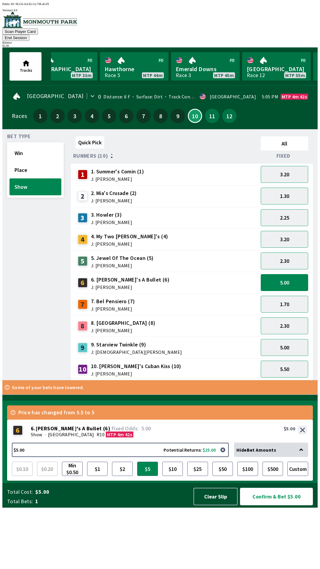
click at [269, 505] on button "Confirm & Bet $5.00" at bounding box center [276, 495] width 73 height 17
